Goal: Information Seeking & Learning: Find specific fact

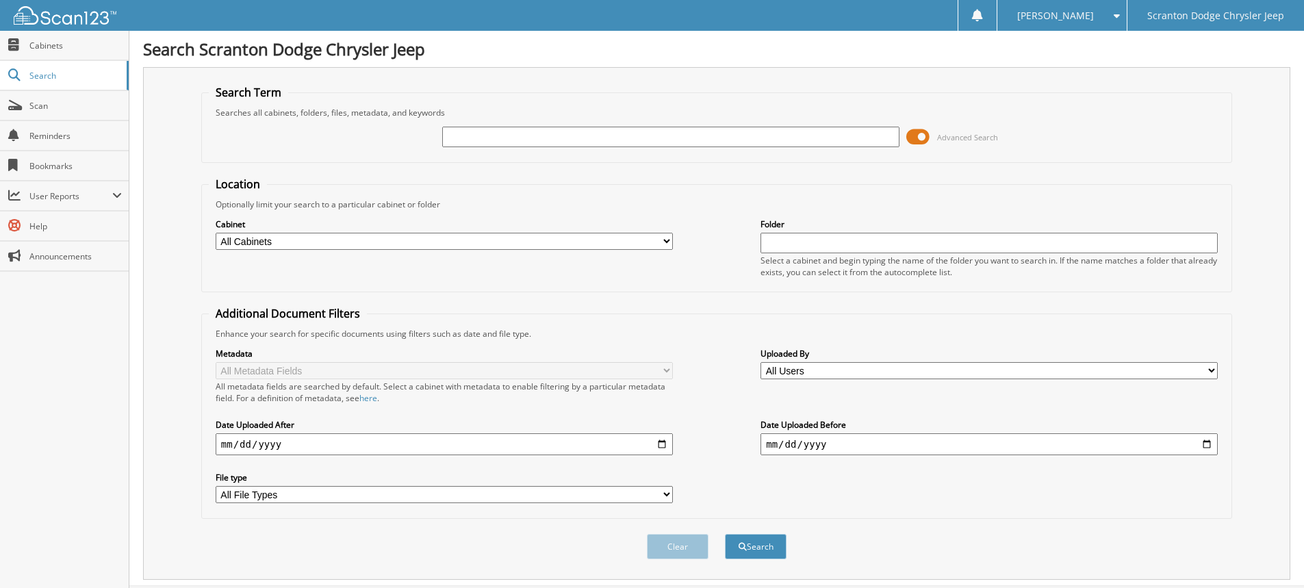
click at [482, 142] on input "text" at bounding box center [670, 137] width 457 height 21
type input "164185"
click at [725, 534] on button "Search" at bounding box center [756, 546] width 62 height 25
click at [502, 134] on input "164185" at bounding box center [670, 137] width 457 height 21
drag, startPoint x: 502, startPoint y: 134, endPoint x: 342, endPoint y: 155, distance: 161.5
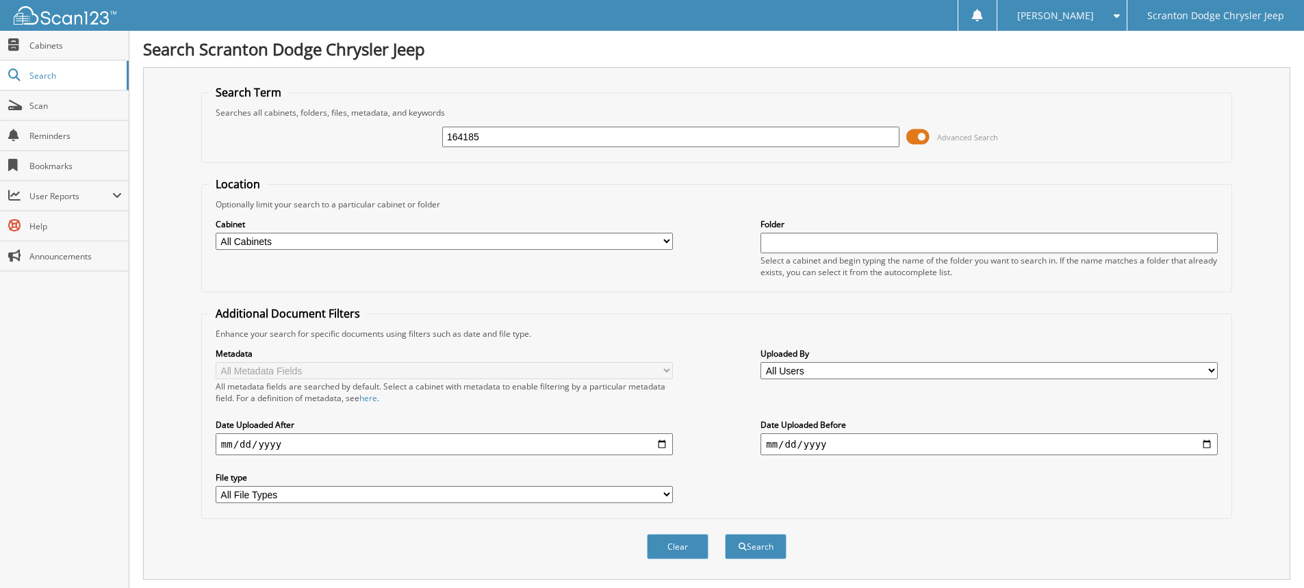
click at [342, 155] on div "164185 Advanced Search" at bounding box center [717, 136] width 1016 height 37
type input "163014"
click at [725, 534] on button "Search" at bounding box center [756, 546] width 62 height 25
click at [756, 557] on button "Search" at bounding box center [756, 546] width 62 height 25
click at [661, 446] on input "date" at bounding box center [444, 444] width 457 height 22
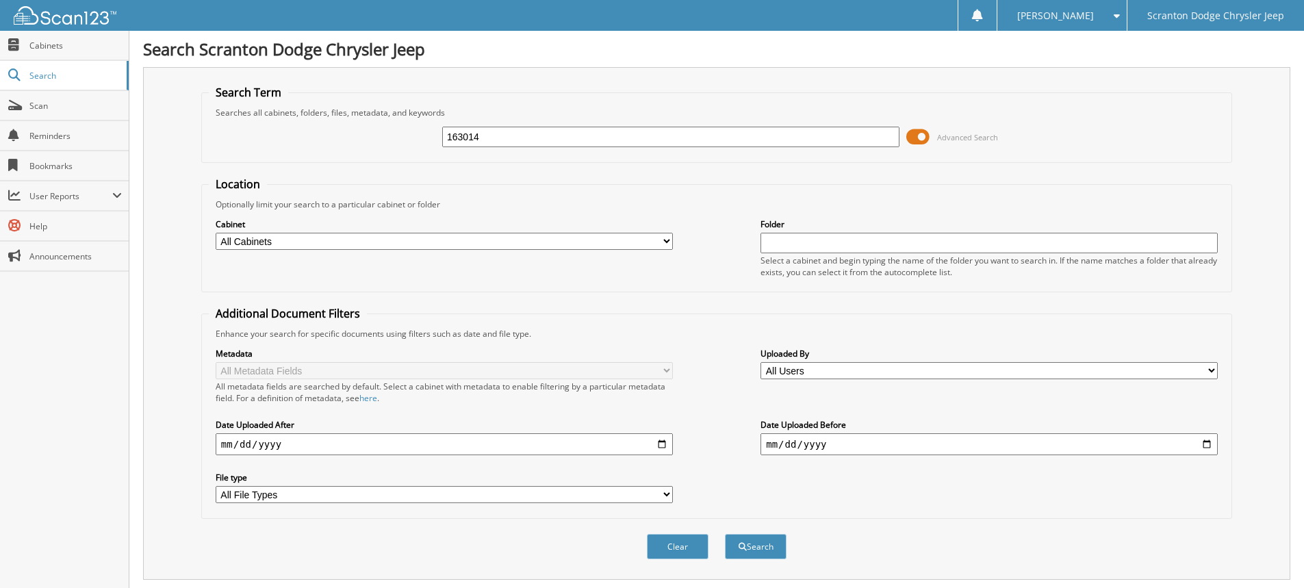
type input "2025-06-23"
click at [1208, 446] on input "date" at bounding box center [989, 444] width 457 height 22
type input "2025-09-23"
click at [747, 549] on button "Search" at bounding box center [756, 546] width 62 height 25
click at [73, 43] on span "Cabinets" at bounding box center [75, 46] width 92 height 12
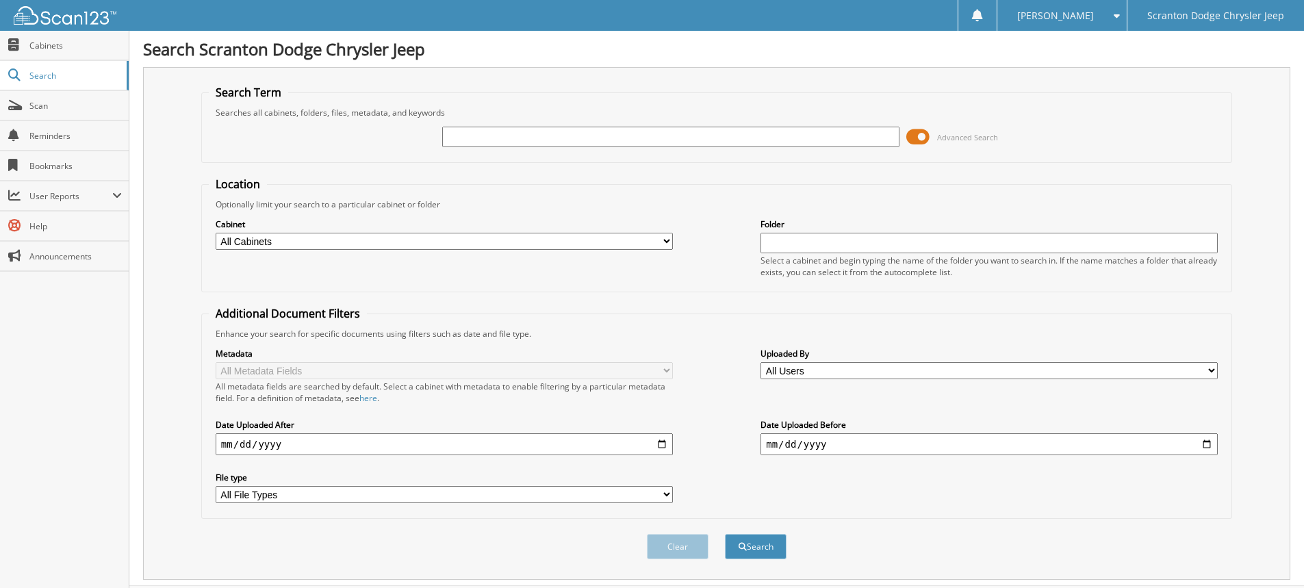
click at [910, 136] on span at bounding box center [917, 137] width 23 height 21
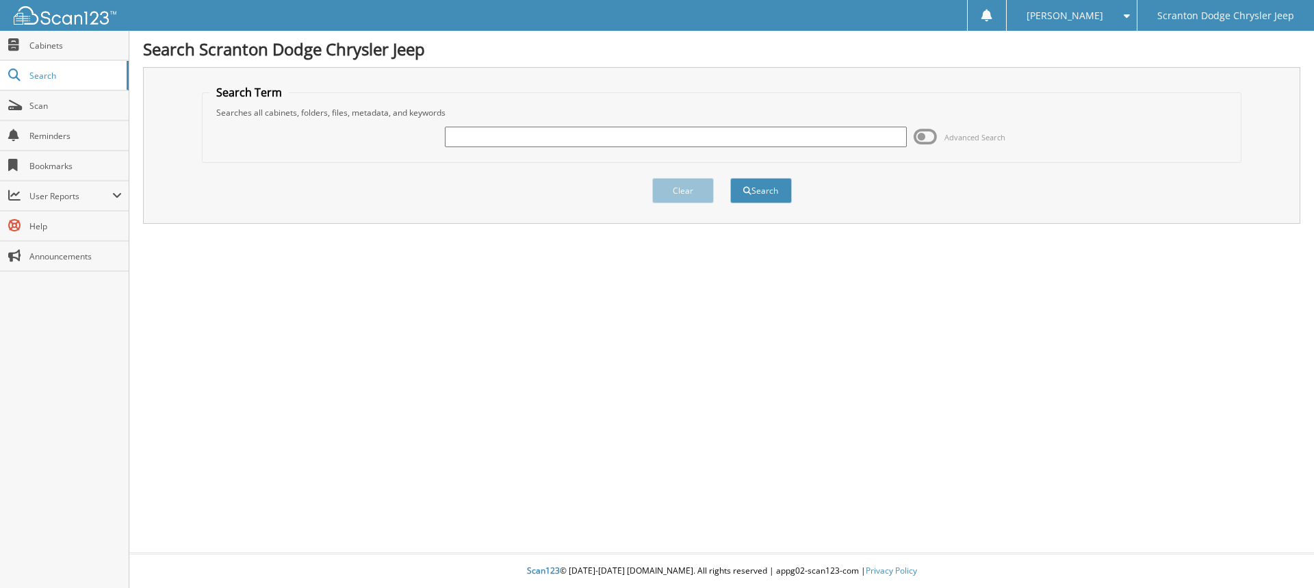
drag, startPoint x: 486, startPoint y: 134, endPoint x: 496, endPoint y: 136, distance: 10.5
click at [486, 134] on input "text" at bounding box center [675, 137] width 461 height 21
type input "163014"
click at [730, 178] on button "Search" at bounding box center [761, 190] width 62 height 25
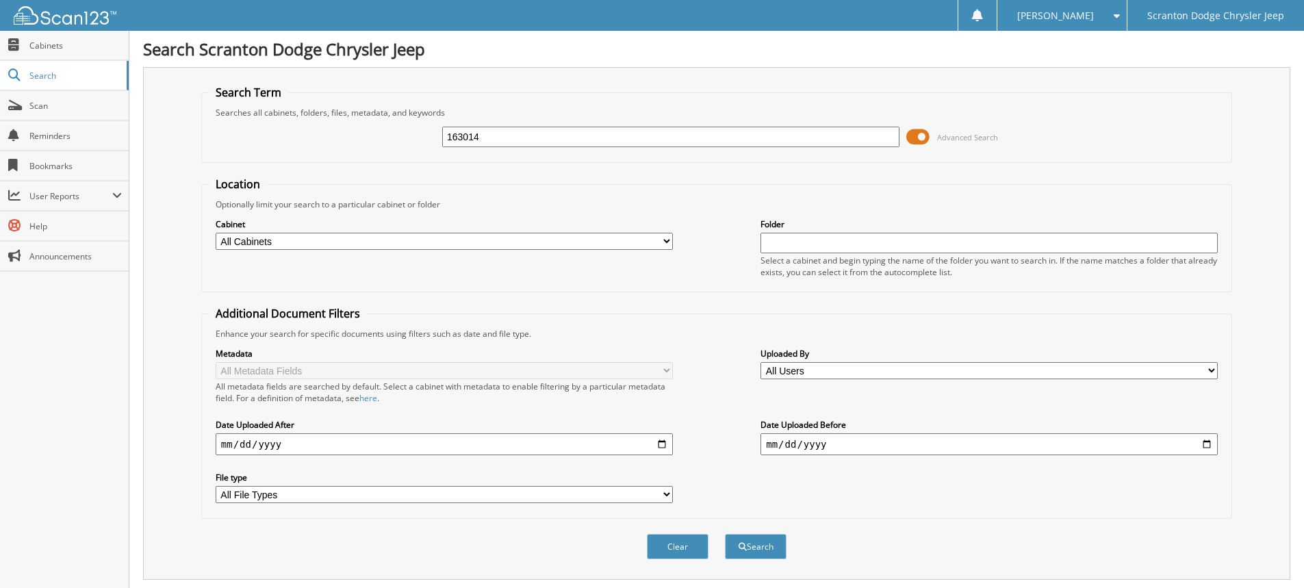
click at [912, 138] on span at bounding box center [917, 137] width 23 height 21
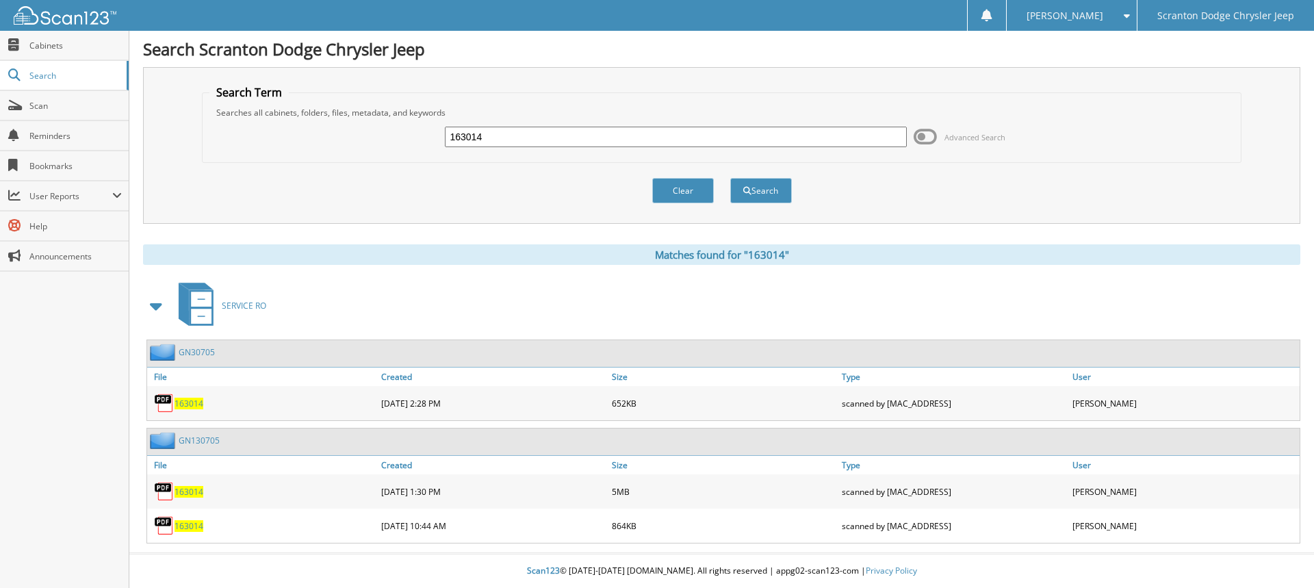
click at [187, 403] on span "163014" at bounding box center [189, 404] width 29 height 12
click at [194, 493] on span "163014" at bounding box center [189, 492] width 29 height 12
